Goal: Use online tool/utility: Utilize a website feature to perform a specific function

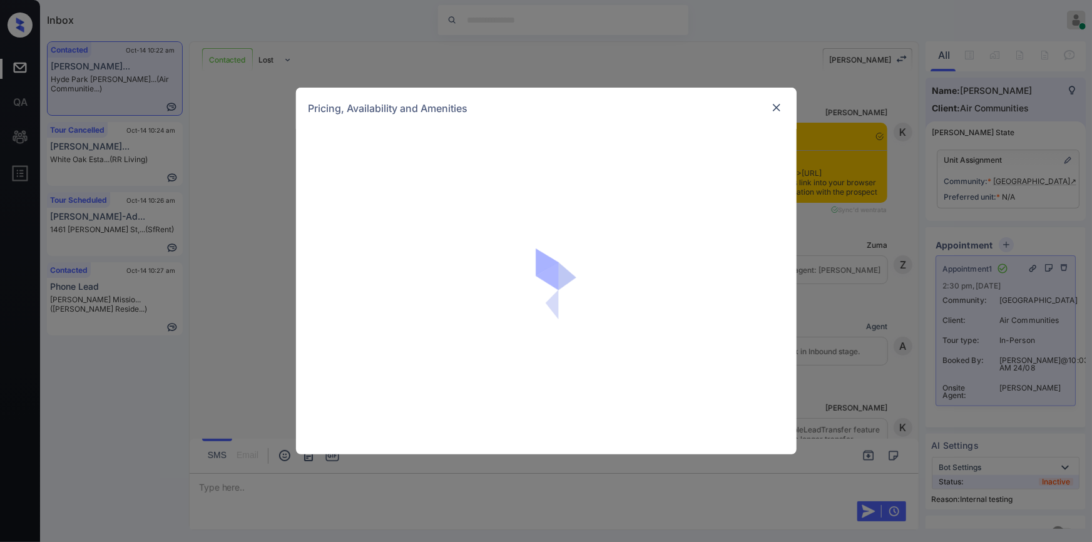
scroll to position [12006, 0]
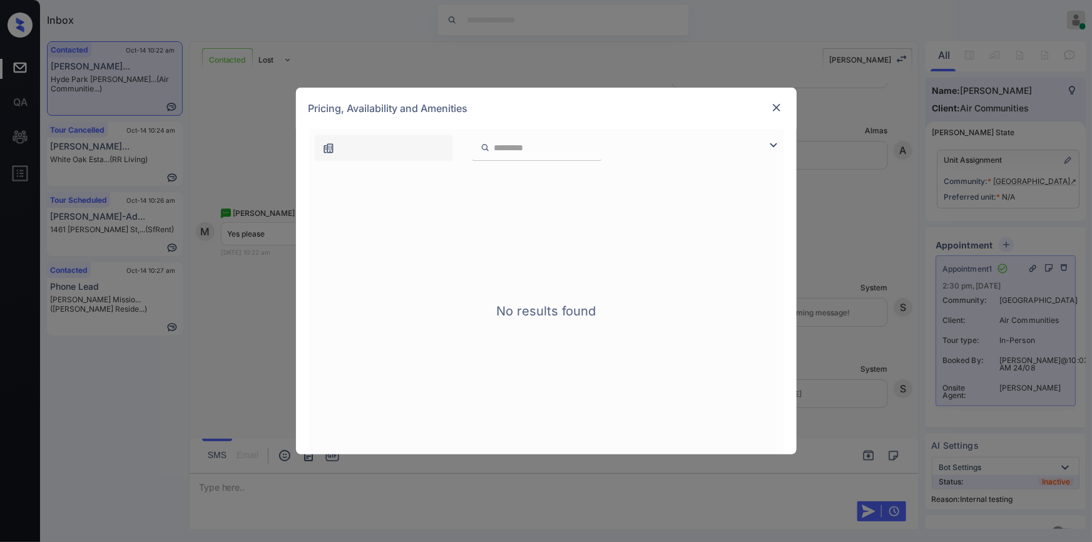
click at [773, 110] on img at bounding box center [776, 107] width 13 height 13
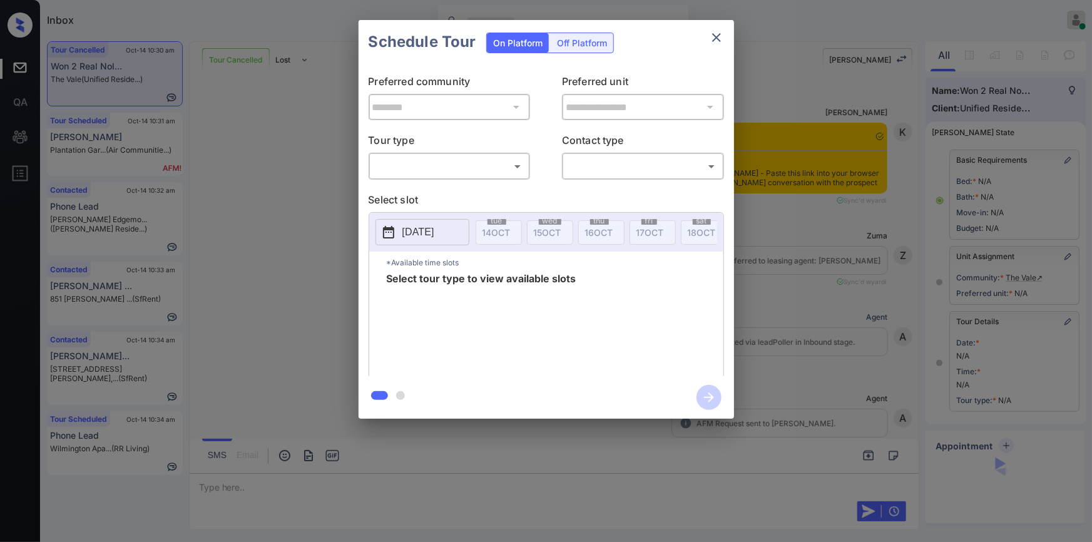
scroll to position [4834, 0]
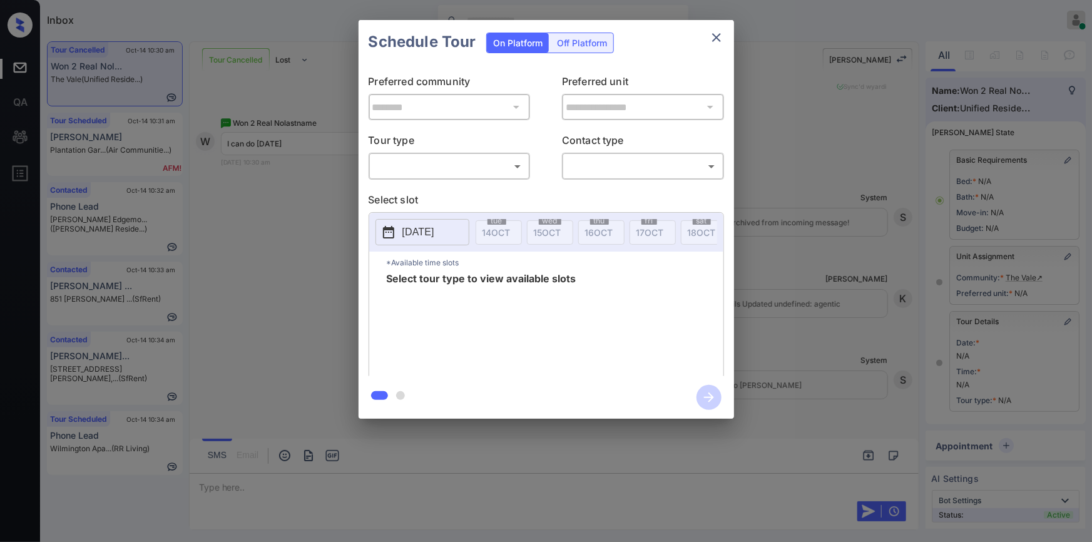
click at [430, 155] on div "​ ​" at bounding box center [450, 166] width 162 height 27
click at [426, 165] on body "Inbox Jiro Alonzo Online Set yourself offline Set yourself on break Profile Swi…" at bounding box center [546, 271] width 1092 height 542
click at [410, 193] on li "In Person" at bounding box center [449, 194] width 155 height 23
type input "********"
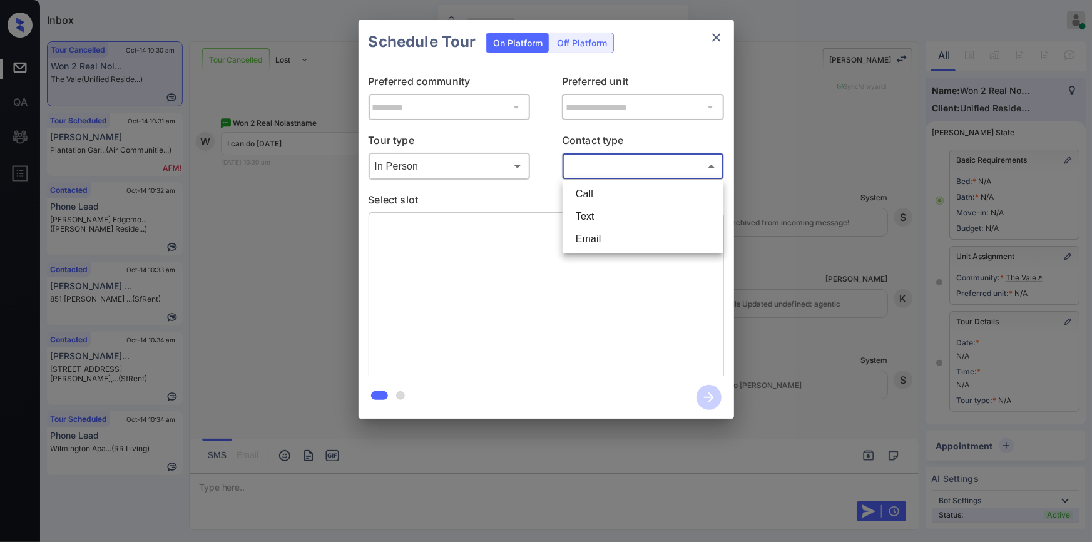
click at [630, 159] on body "Inbox Jiro Alonzo Online Set yourself offline Set yourself on break Profile Swi…" at bounding box center [546, 271] width 1092 height 542
click at [605, 210] on li "Text" at bounding box center [643, 216] width 155 height 23
type input "****"
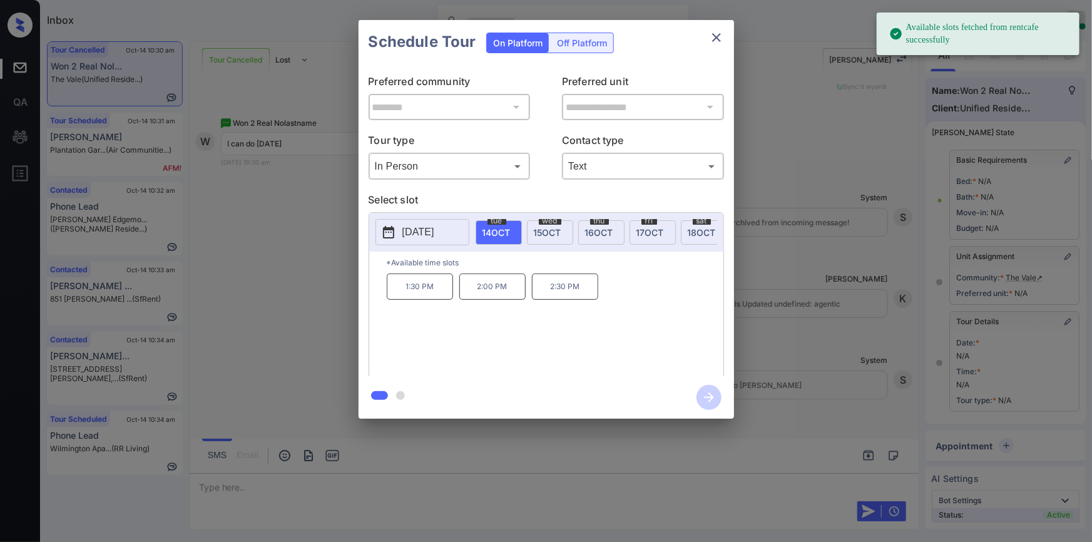
click at [421, 232] on p "2025-10-14" at bounding box center [418, 232] width 32 height 15
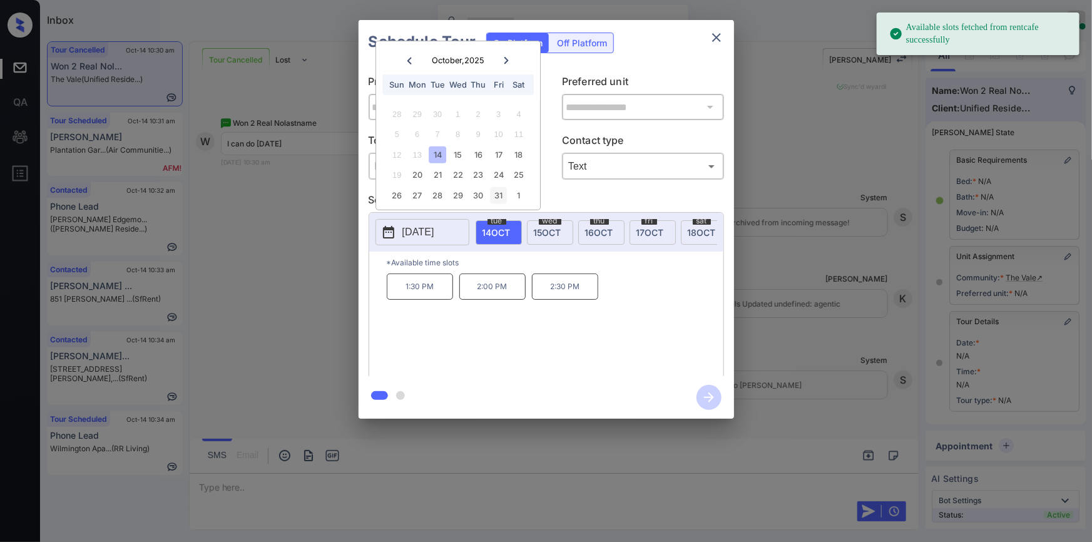
click at [495, 192] on div "31" at bounding box center [498, 195] width 17 height 17
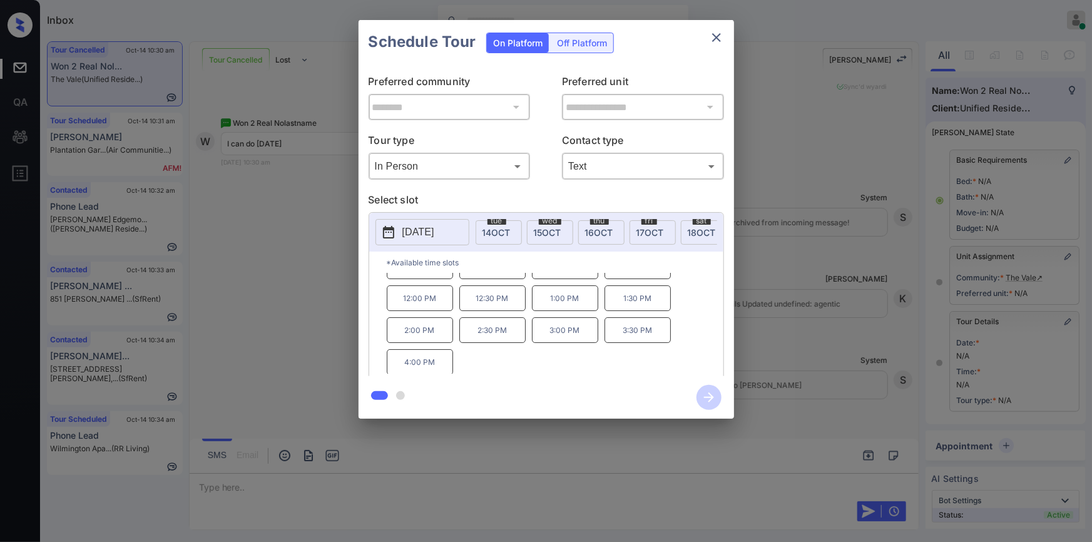
scroll to position [0, 0]
click at [205, 312] on div "**********" at bounding box center [546, 219] width 1092 height 439
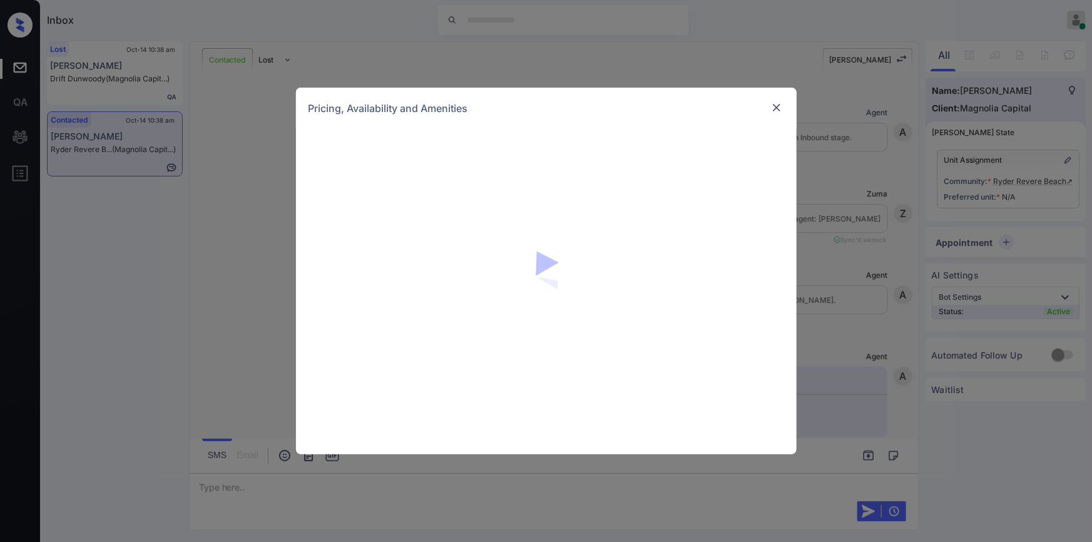
scroll to position [1545, 0]
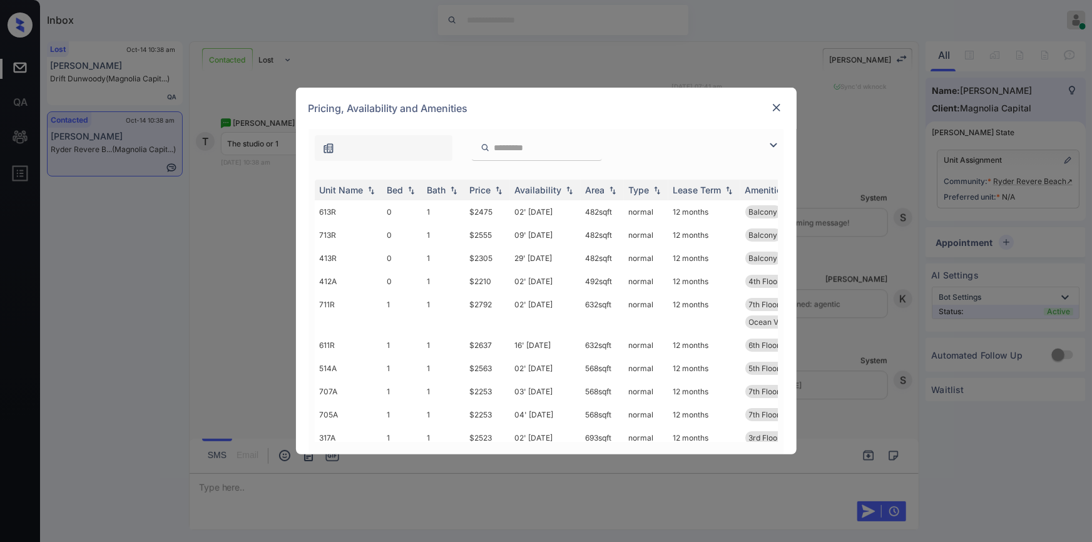
click at [779, 104] on img at bounding box center [776, 107] width 13 height 13
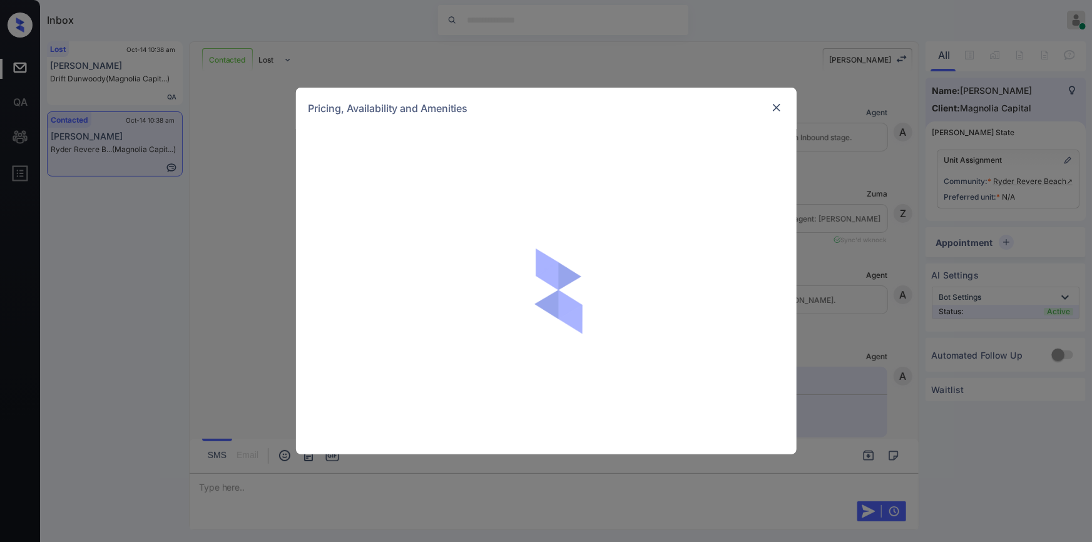
scroll to position [1545, 0]
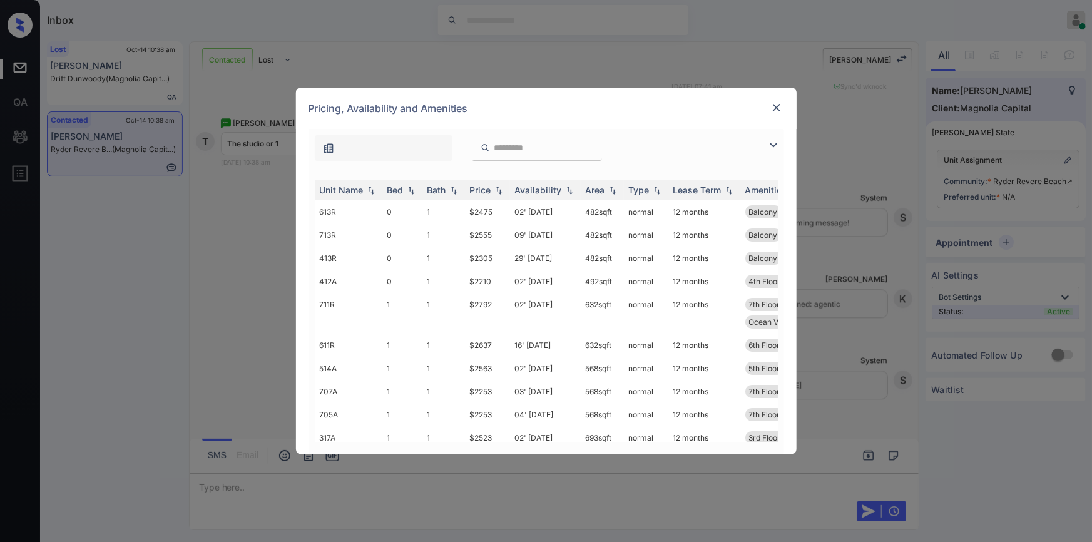
click at [773, 143] on img at bounding box center [773, 145] width 15 height 15
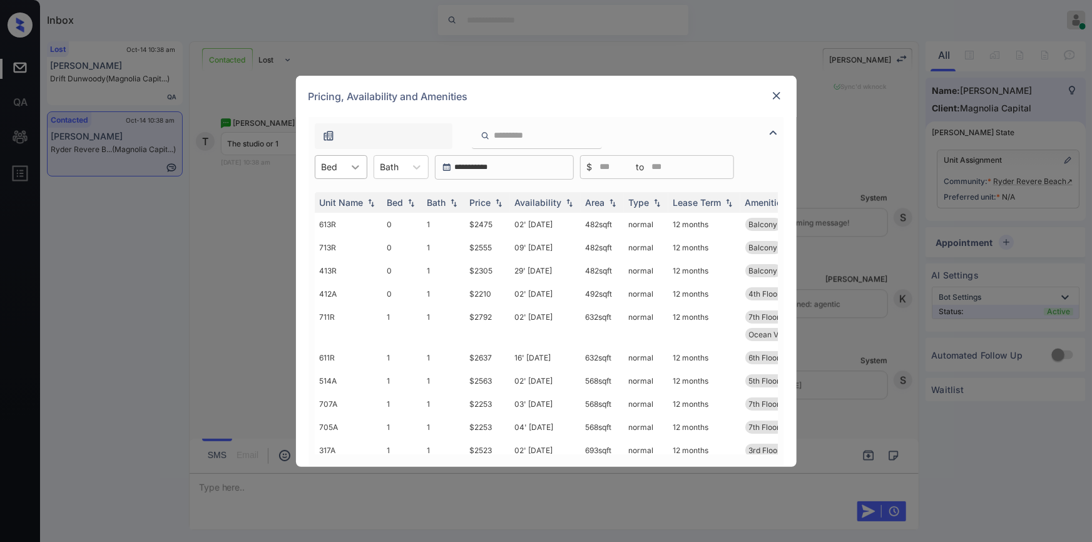
click at [345, 168] on div at bounding box center [355, 167] width 23 height 23
click at [333, 200] on div "0" at bounding box center [341, 197] width 53 height 23
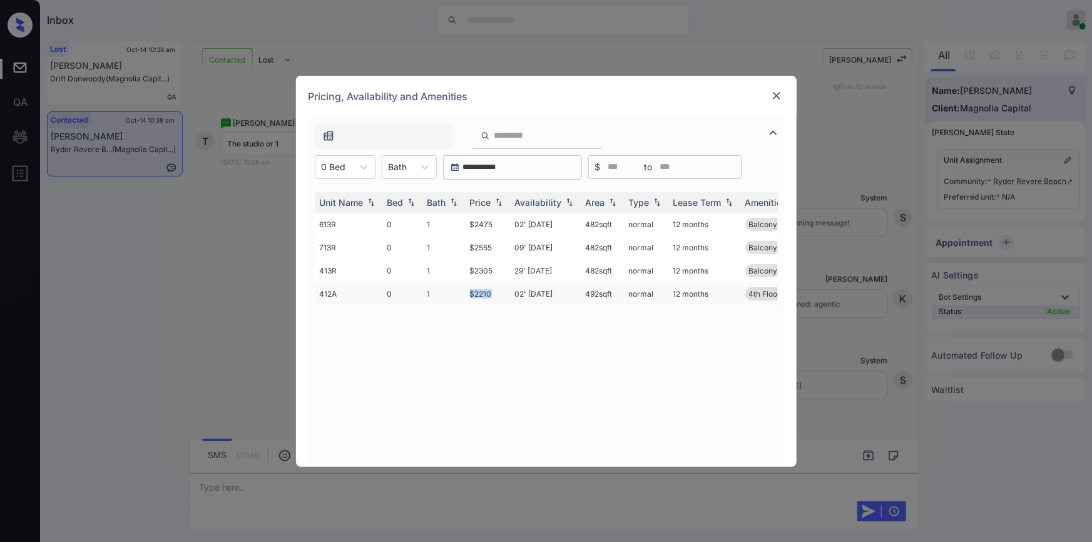
drag, startPoint x: 468, startPoint y: 292, endPoint x: 497, endPoint y: 295, distance: 29.0
click at [497, 295] on td "$2210" at bounding box center [487, 293] width 45 height 23
copy td "$2210"
click at [484, 292] on td "$2210" at bounding box center [487, 293] width 45 height 23
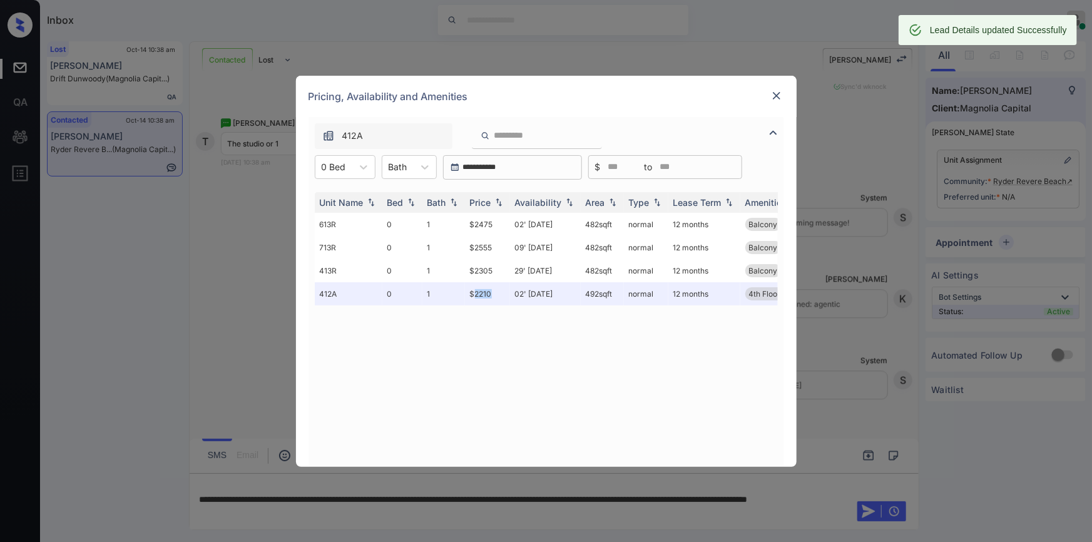
click at [776, 93] on img at bounding box center [776, 95] width 13 height 13
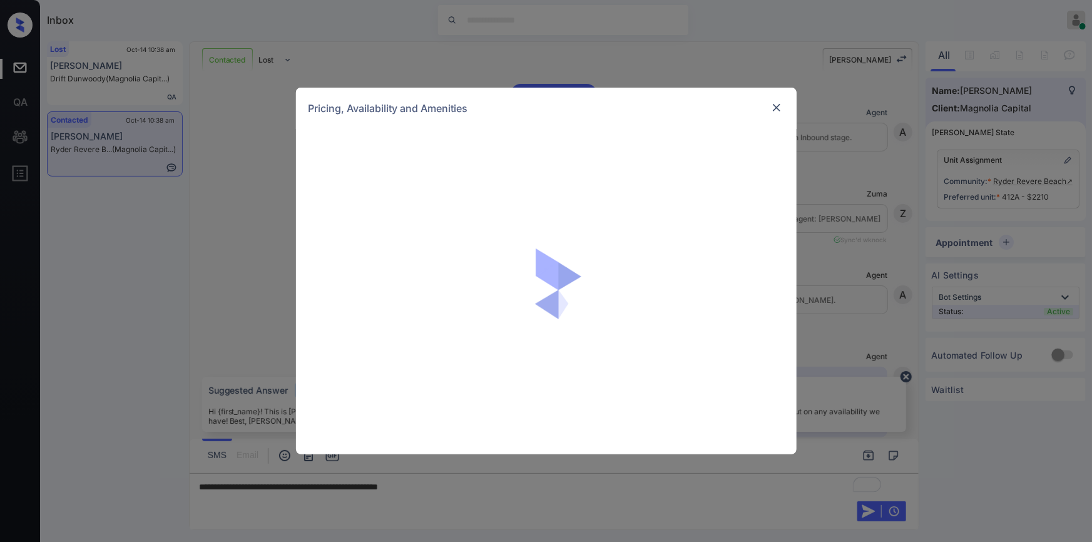
scroll to position [1545, 0]
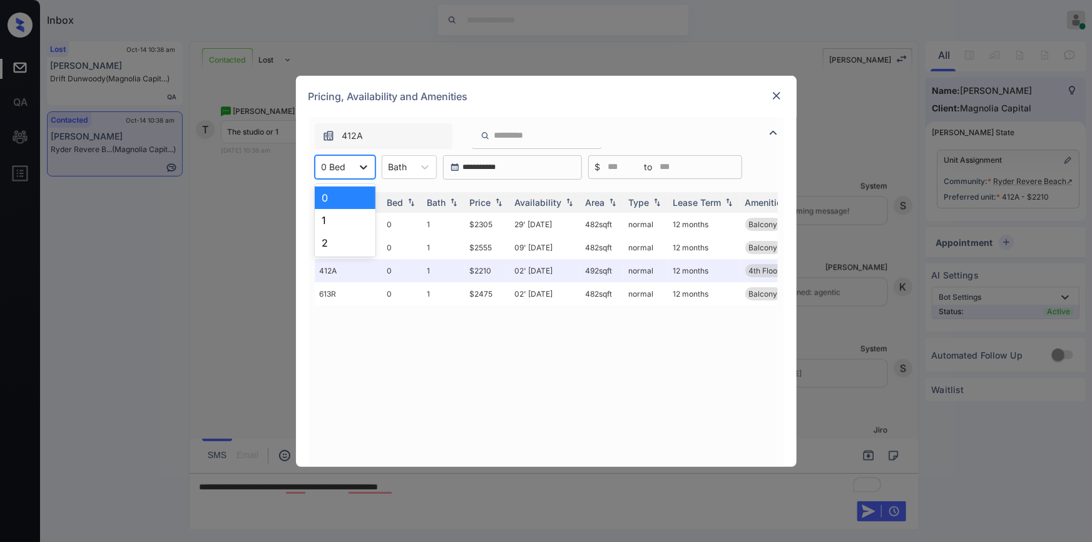
click at [354, 168] on div at bounding box center [363, 167] width 23 height 23
click at [334, 219] on div "1" at bounding box center [345, 220] width 61 height 23
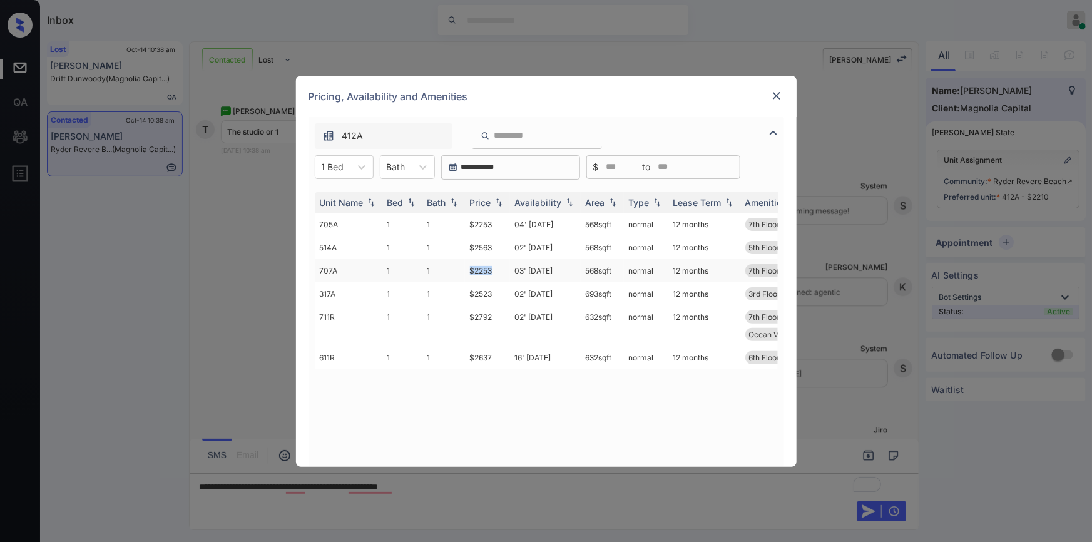
drag, startPoint x: 466, startPoint y: 268, endPoint x: 506, endPoint y: 269, distance: 39.4
click at [506, 269] on td "$2253" at bounding box center [487, 270] width 45 height 23
copy td "$2253"
click at [773, 97] on img at bounding box center [776, 95] width 13 height 13
